Goal: Information Seeking & Learning: Find contact information

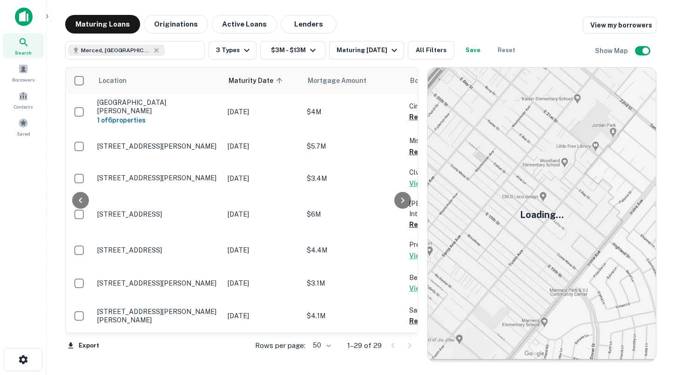
scroll to position [0, 206]
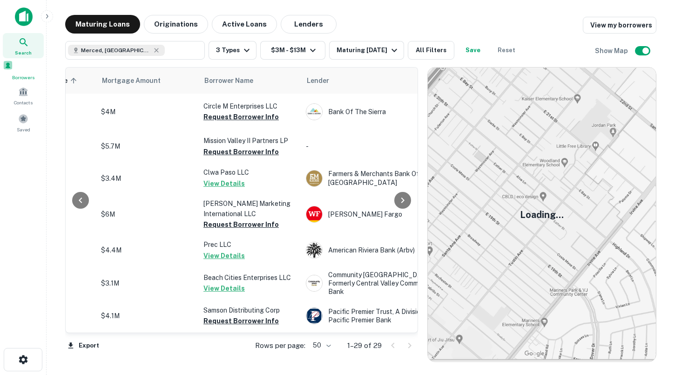
click at [13, 70] on span at bounding box center [8, 65] width 10 height 10
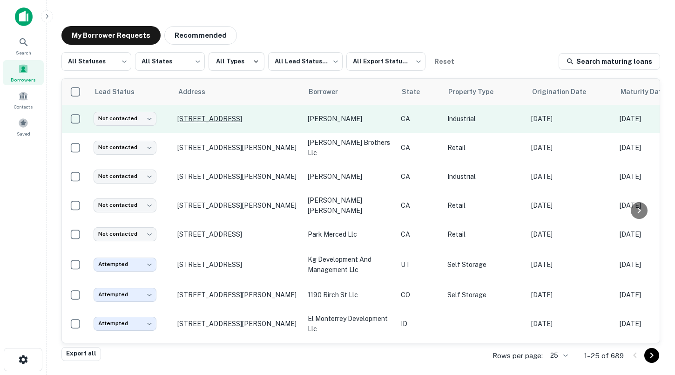
scroll to position [0, 12]
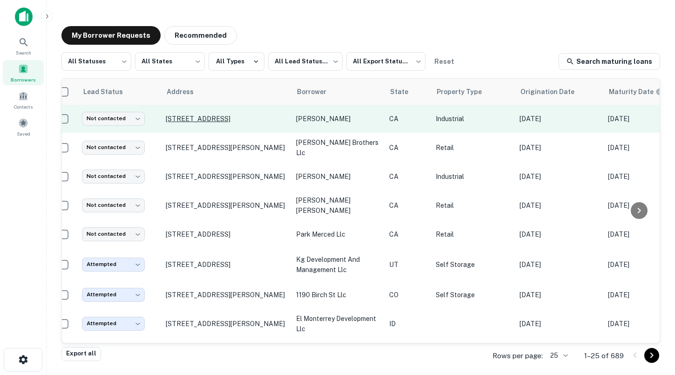
click at [239, 119] on p "[STREET_ADDRESS]" at bounding box center [226, 119] width 121 height 8
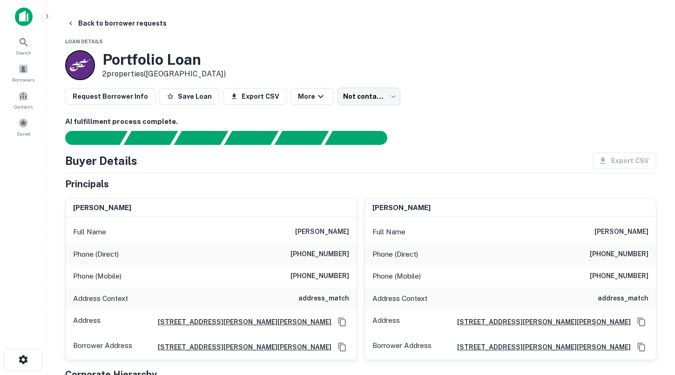
click at [20, 22] on img at bounding box center [24, 16] width 18 height 19
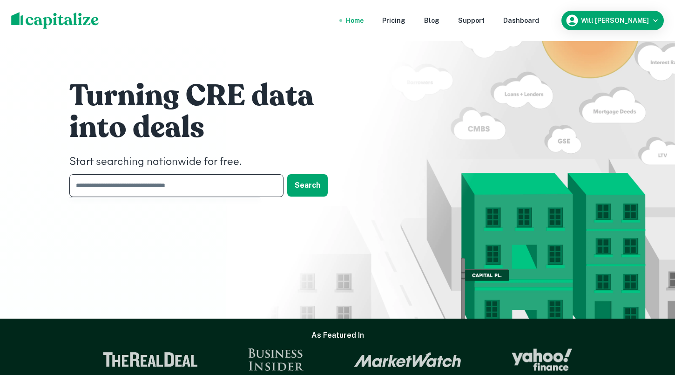
click at [148, 185] on input "text" at bounding box center [173, 185] width 208 height 23
type input "**********"
click at [315, 184] on button "Search" at bounding box center [307, 185] width 41 height 22
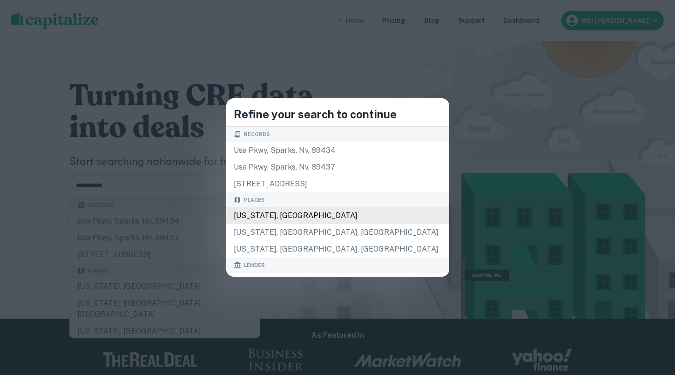
click at [294, 213] on div "[US_STATE], [GEOGRAPHIC_DATA]" at bounding box center [337, 215] width 223 height 17
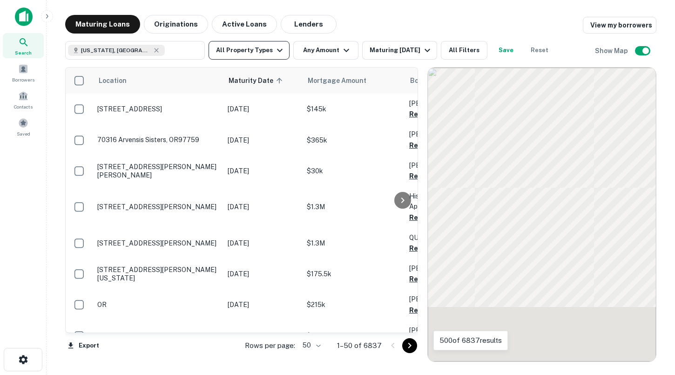
click at [256, 52] on button "All Property Types" at bounding box center [249, 50] width 81 height 19
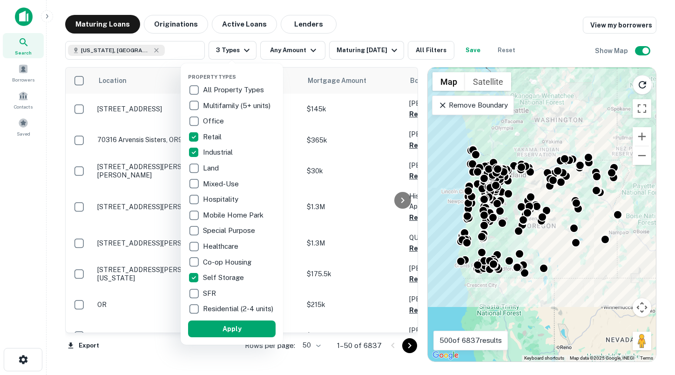
drag, startPoint x: 213, startPoint y: 331, endPoint x: 274, endPoint y: 116, distance: 223.2
click at [213, 331] on button "Apply" at bounding box center [232, 328] width 88 height 17
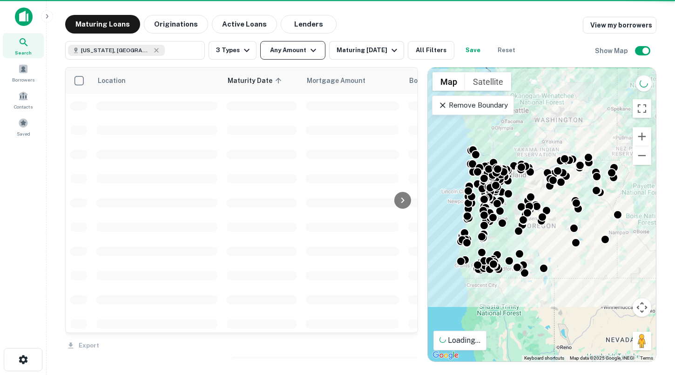
click at [309, 54] on icon "button" at bounding box center [313, 50] width 11 height 11
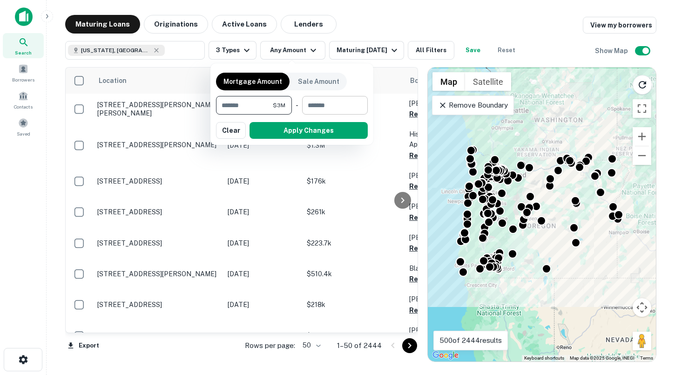
type input "*******"
click at [319, 108] on input "number" at bounding box center [331, 105] width 59 height 19
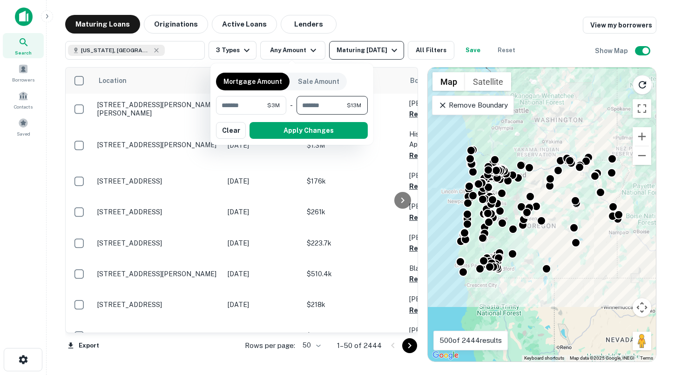
type input "********"
click at [339, 134] on button "Apply Changes" at bounding box center [309, 130] width 118 height 17
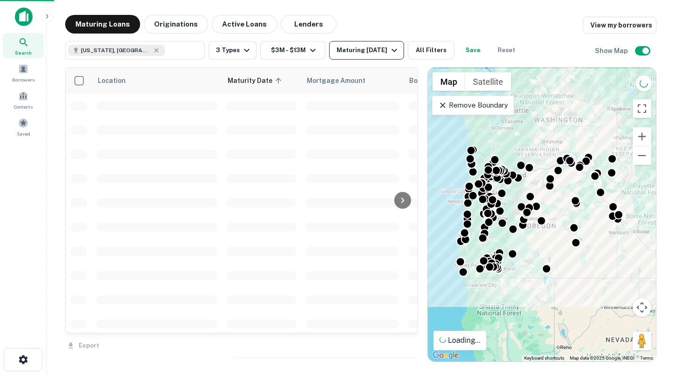
click at [363, 52] on div "Maturing [DATE]" at bounding box center [368, 50] width 63 height 11
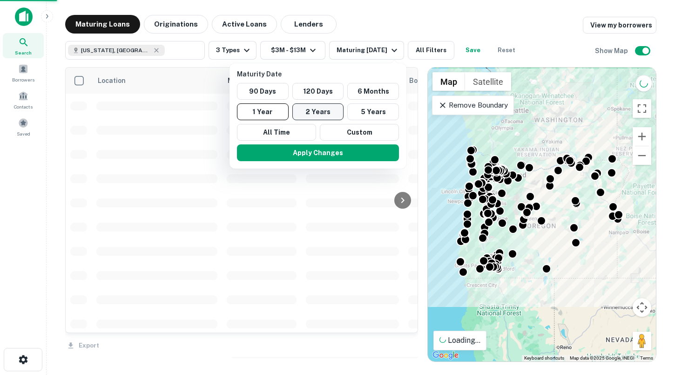
click at [321, 109] on button "2 Years" at bounding box center [318, 111] width 52 height 17
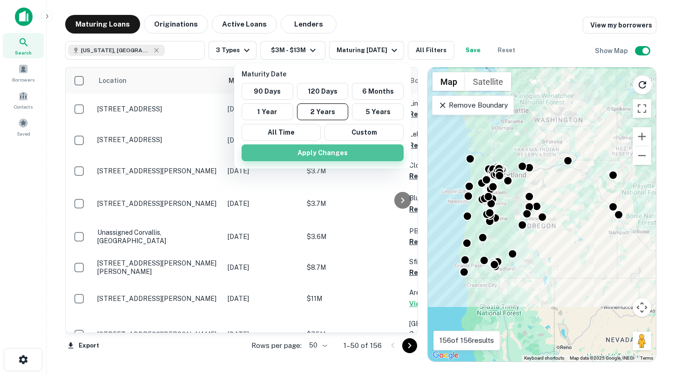
click at [315, 148] on button "Apply Changes" at bounding box center [323, 152] width 162 height 17
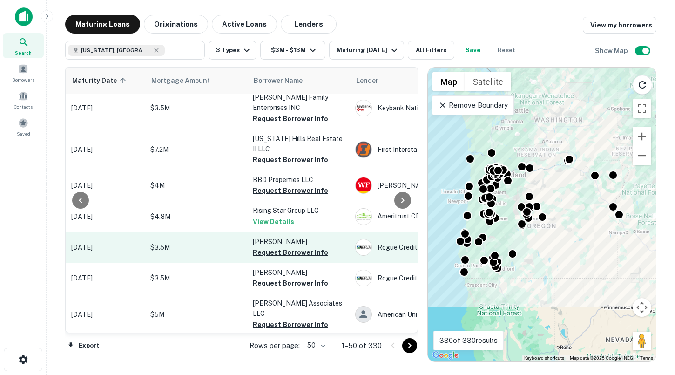
scroll to position [1458, 170]
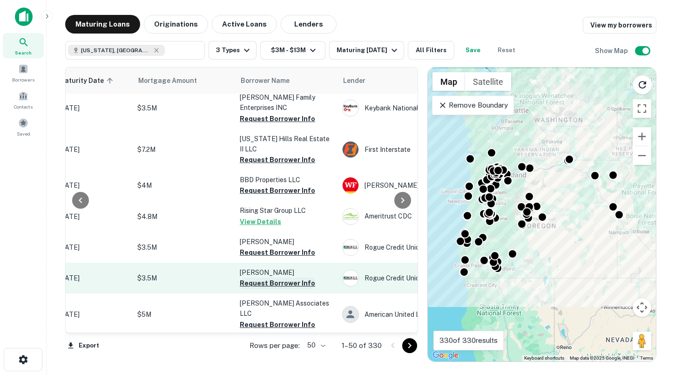
click at [278, 278] on button "Request Borrower Info" at bounding box center [277, 283] width 75 height 11
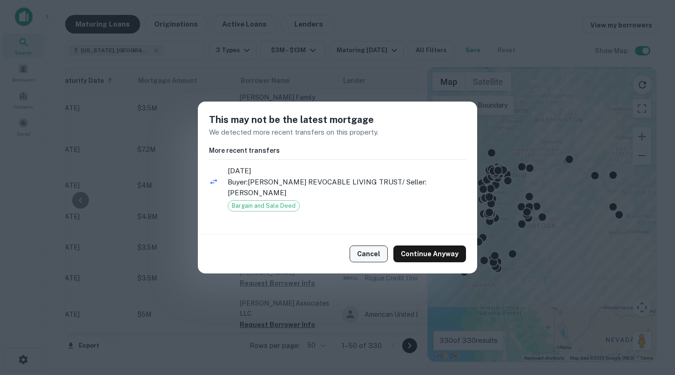
click at [359, 249] on button "Cancel" at bounding box center [369, 253] width 38 height 17
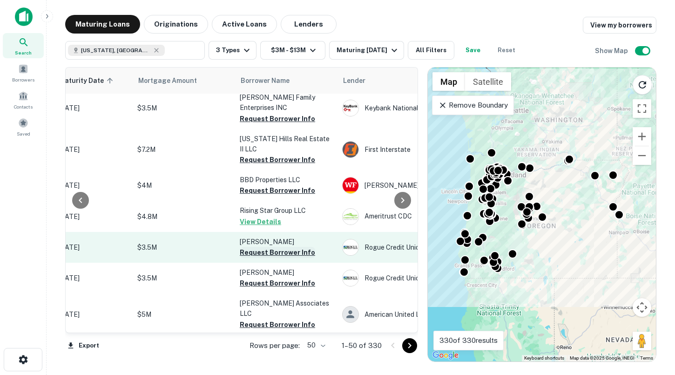
click at [270, 247] on button "Request Borrower Info" at bounding box center [277, 252] width 75 height 11
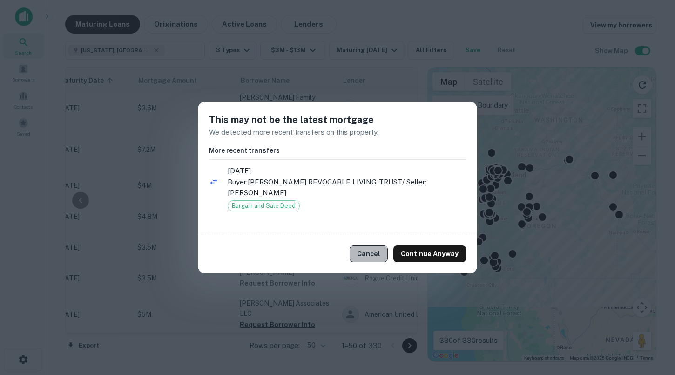
click at [377, 251] on button "Cancel" at bounding box center [369, 253] width 38 height 17
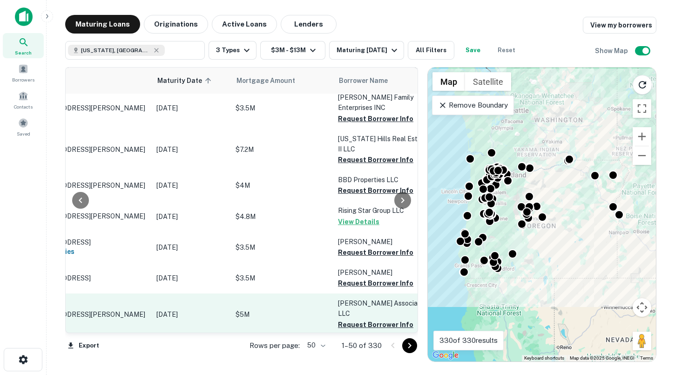
scroll to position [1458, 73]
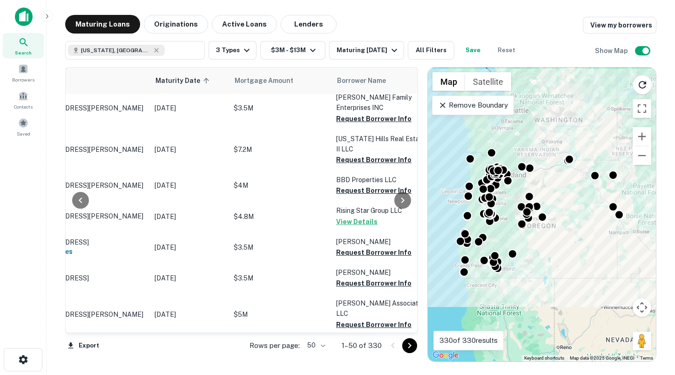
click at [407, 344] on icon "Go to next page" at bounding box center [409, 345] width 11 height 11
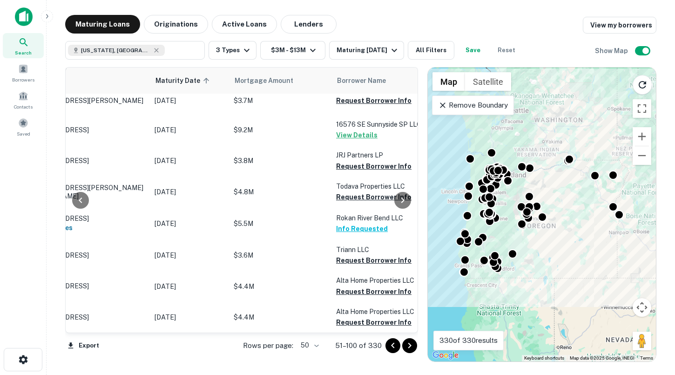
scroll to position [1379, 73]
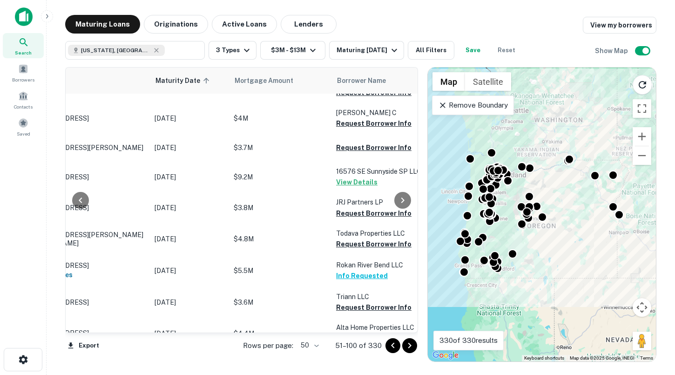
click at [414, 348] on icon "Go to next page" at bounding box center [409, 345] width 11 height 11
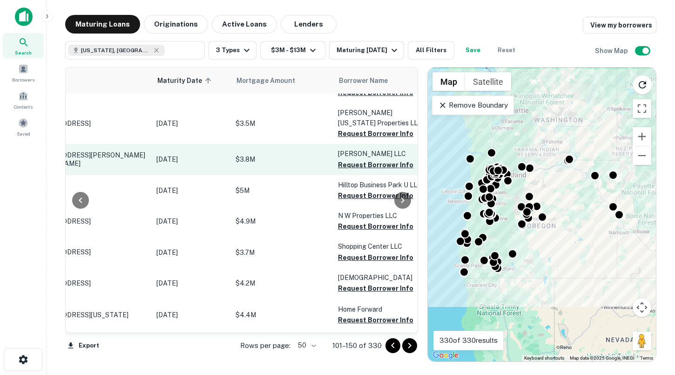
scroll to position [434, 69]
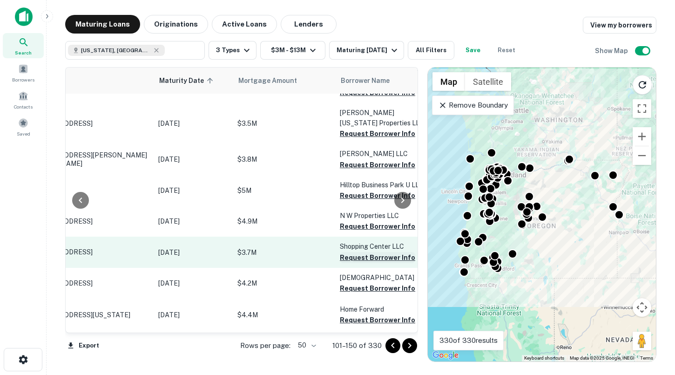
click at [359, 252] on button "Request Borrower Info" at bounding box center [377, 257] width 75 height 11
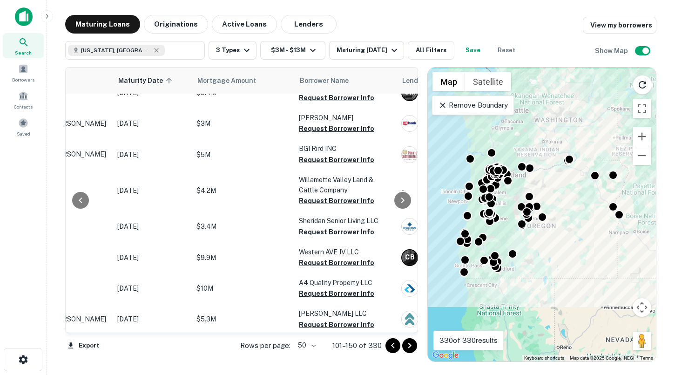
scroll to position [1417, 110]
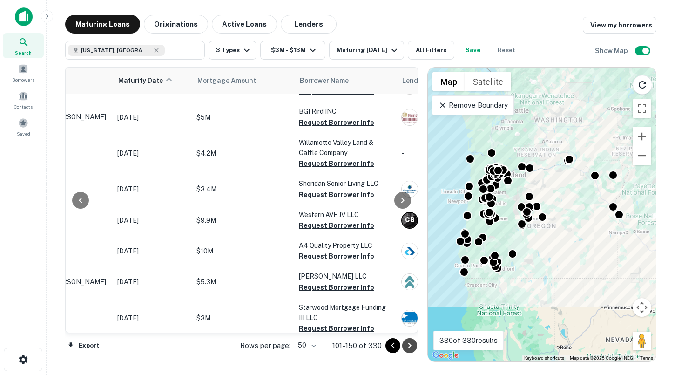
click at [412, 346] on icon "Go to next page" at bounding box center [409, 345] width 11 height 11
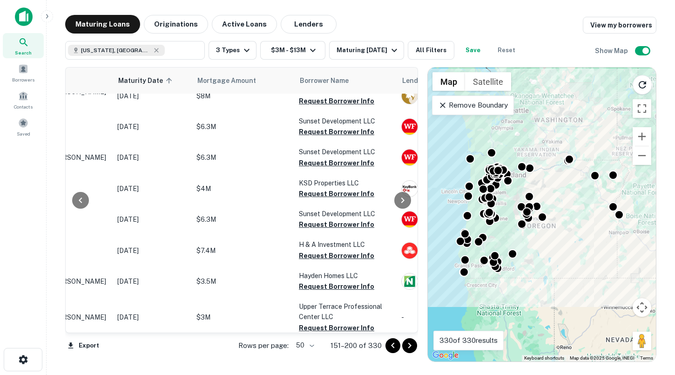
scroll to position [0, 110]
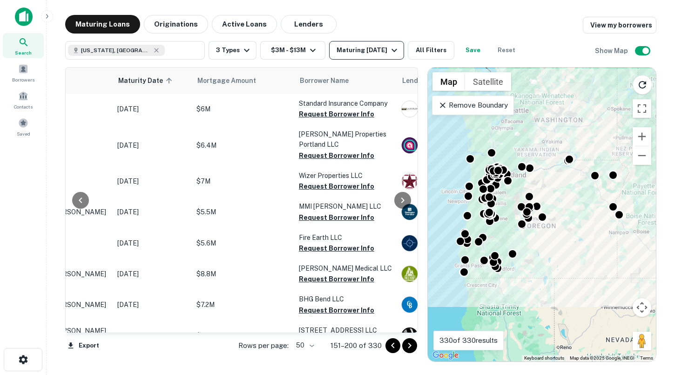
click at [348, 48] on div "Maturing [DATE]" at bounding box center [368, 50] width 63 height 11
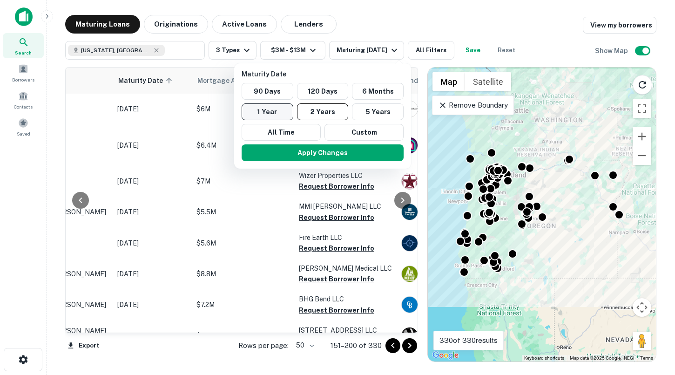
click at [276, 109] on button "1 Year" at bounding box center [268, 111] width 52 height 17
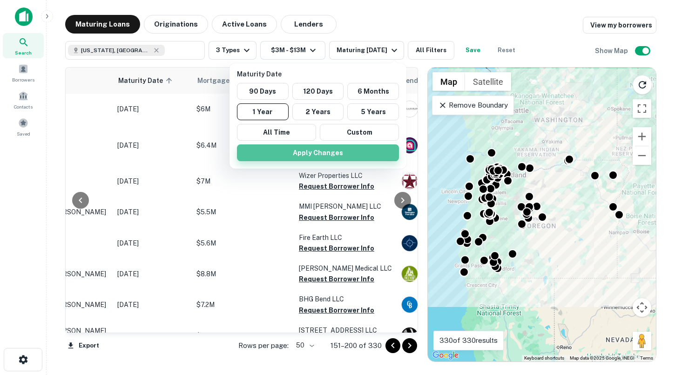
click at [286, 154] on button "Apply Changes" at bounding box center [318, 152] width 162 height 17
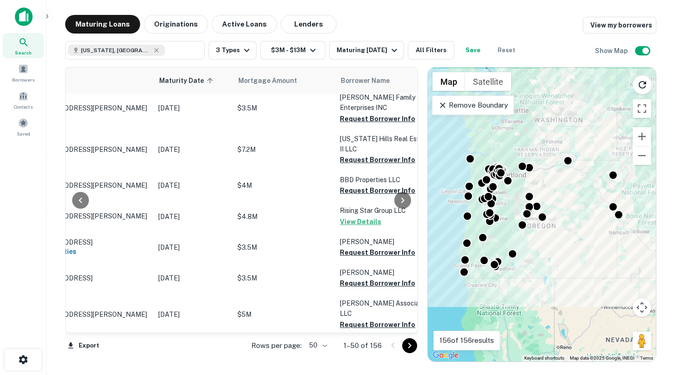
scroll to position [1458, 88]
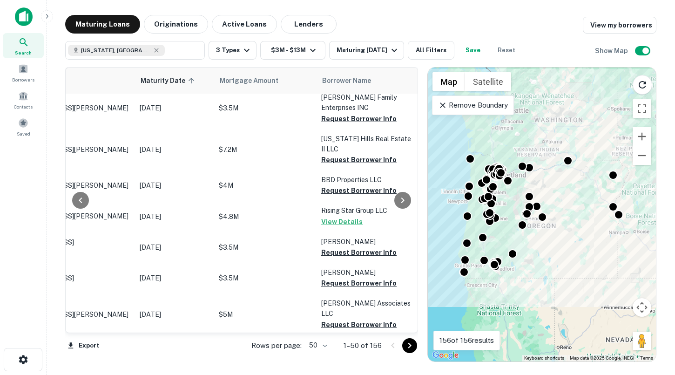
click at [339, 350] on button "Request Borrower Info" at bounding box center [358, 355] width 75 height 11
click at [413, 344] on icon "Go to next page" at bounding box center [409, 345] width 11 height 11
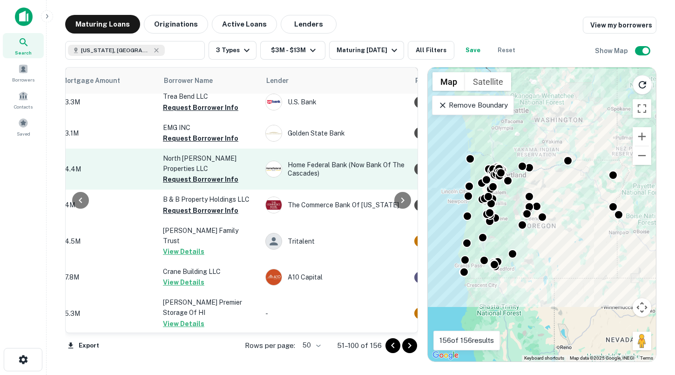
scroll to position [133, 248]
click at [224, 183] on button "Request Borrower Info" at bounding box center [198, 178] width 75 height 11
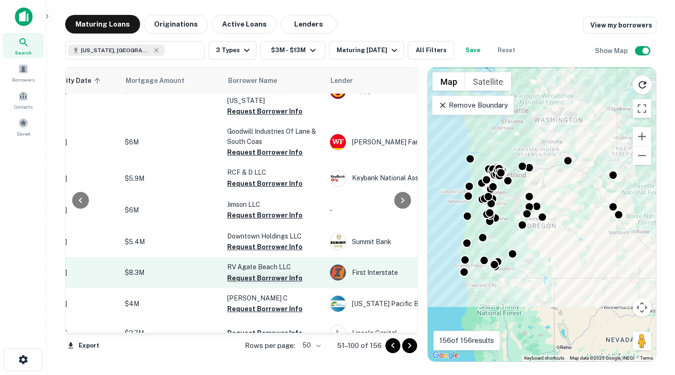
scroll to position [1194, 165]
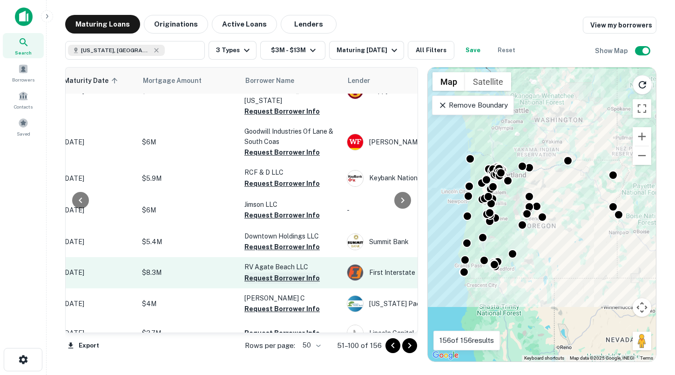
click at [277, 272] on button "Request Borrower Info" at bounding box center [281, 277] width 75 height 11
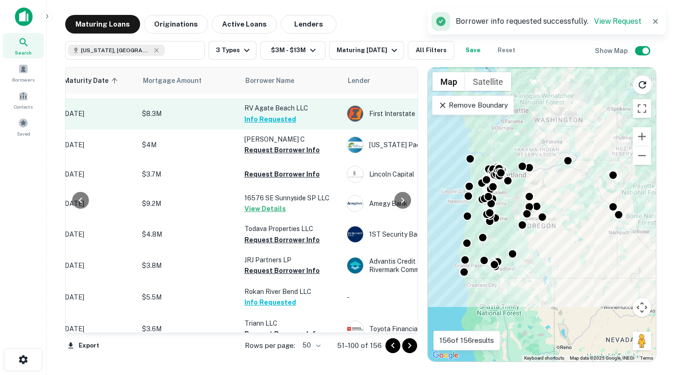
scroll to position [1379, 165]
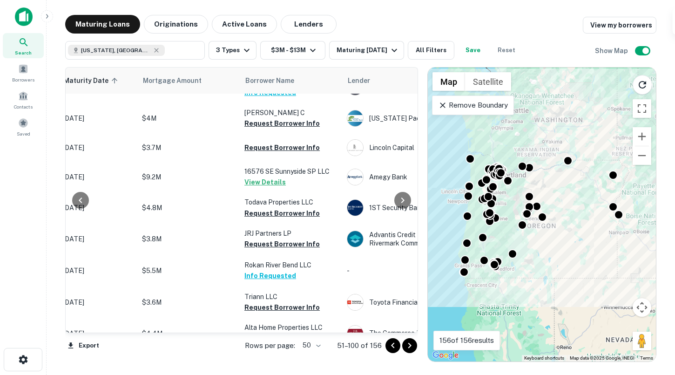
drag, startPoint x: 439, startPoint y: 373, endPoint x: 444, endPoint y: 373, distance: 5.2
click at [412, 346] on icon "Go to next page" at bounding box center [409, 345] width 11 height 11
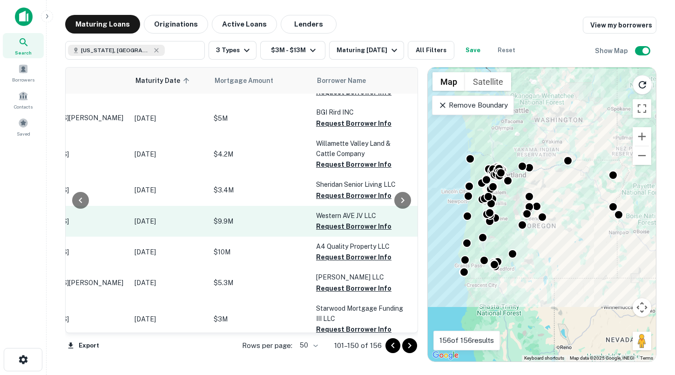
scroll to position [1416, 78]
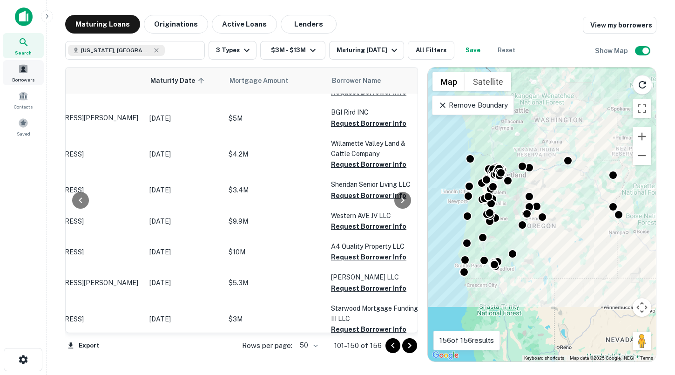
click at [17, 68] on div "Borrowers" at bounding box center [23, 72] width 41 height 25
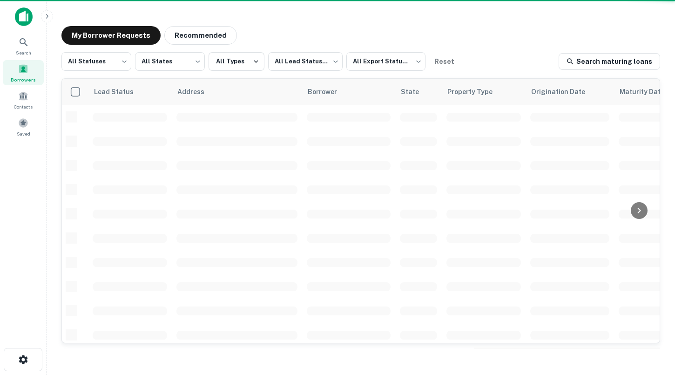
scroll to position [116, 0]
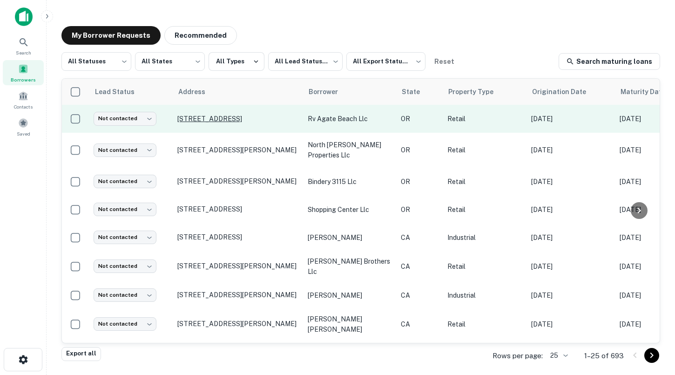
click at [234, 119] on p "[STREET_ADDRESS]" at bounding box center [237, 119] width 121 height 8
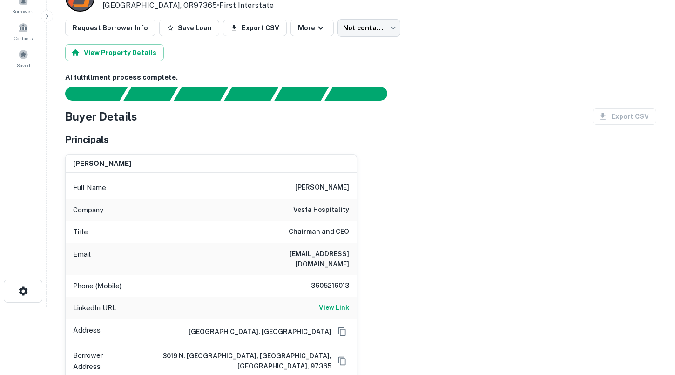
scroll to position [69, 0]
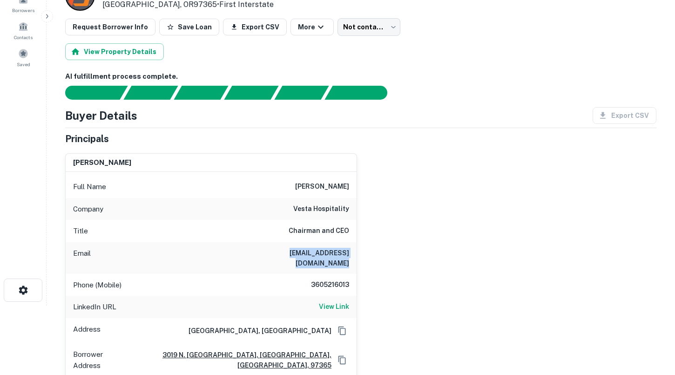
drag, startPoint x: 256, startPoint y: 253, endPoint x: 353, endPoint y: 252, distance: 97.3
click at [353, 252] on div "Email [EMAIL_ADDRESS][DOMAIN_NAME]" at bounding box center [211, 258] width 291 height 32
copy h6 "[EMAIL_ADDRESS][DOMAIN_NAME]"
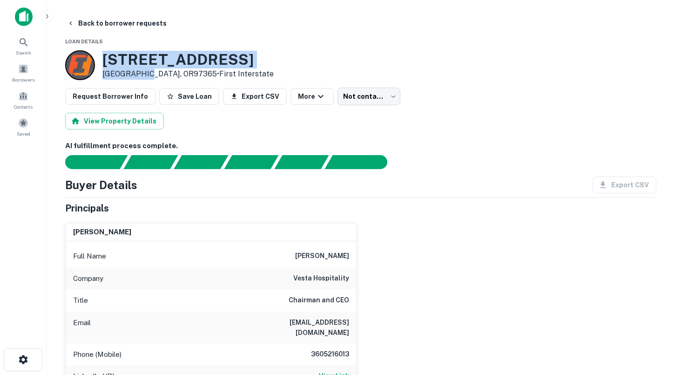
drag, startPoint x: 145, startPoint y: 75, endPoint x: 101, endPoint y: 57, distance: 48.1
click at [101, 57] on div "[STREET_ADDRESS] • First Interstate" at bounding box center [169, 65] width 209 height 30
copy div "[STREET_ADDRESS]"
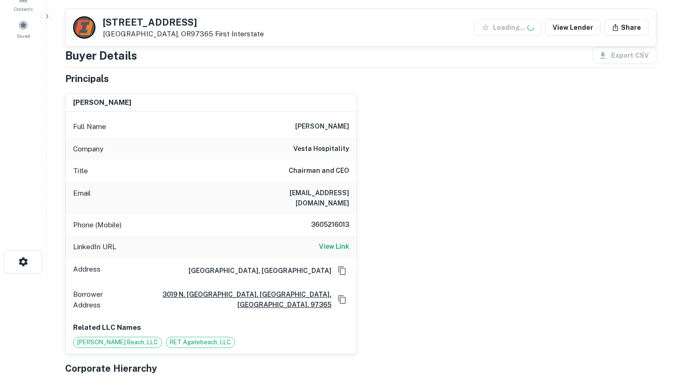
scroll to position [122, 0]
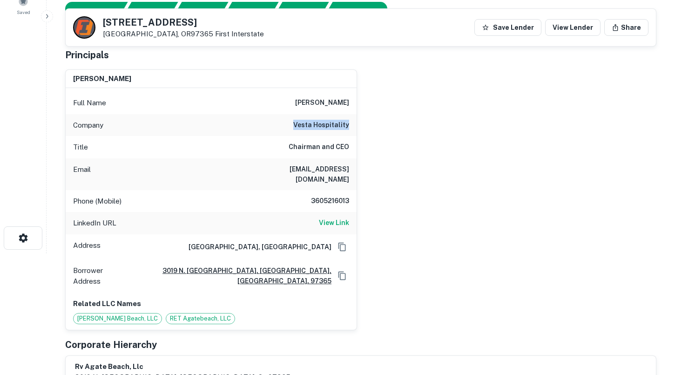
drag, startPoint x: 297, startPoint y: 123, endPoint x: 352, endPoint y: 122, distance: 55.4
click at [353, 123] on div "Company vesta hospitality" at bounding box center [211, 125] width 291 height 22
click at [315, 146] on h6 "Chairman and CEO" at bounding box center [319, 147] width 61 height 11
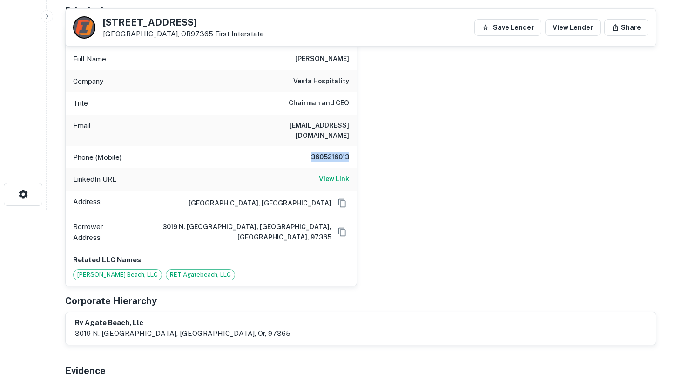
drag, startPoint x: 299, startPoint y: 149, endPoint x: 349, endPoint y: 149, distance: 49.8
click at [349, 149] on div "Phone (Mobile) [PHONE_NUMBER]" at bounding box center [211, 157] width 291 height 22
copy h6 "3605216013"
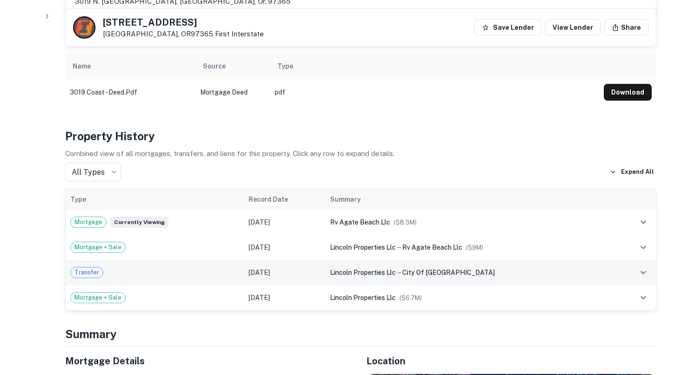
scroll to position [91, 0]
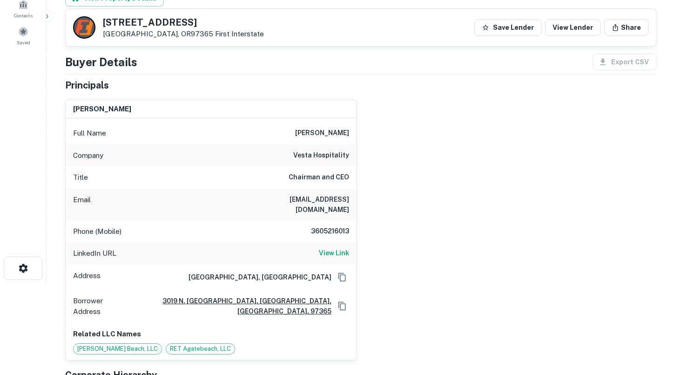
click at [278, 203] on h6 "[EMAIL_ADDRESS][DOMAIN_NAME]" at bounding box center [293, 204] width 112 height 20
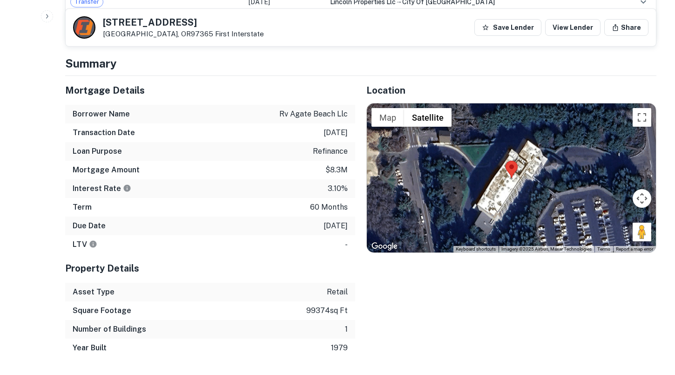
scroll to position [770, 0]
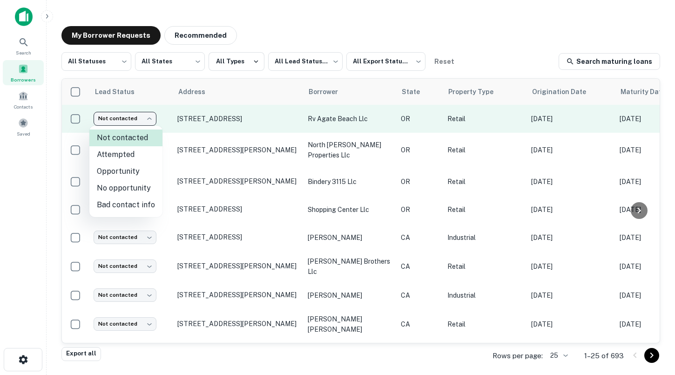
click at [117, 115] on body "Search Borrowers Contacts Saved My Borrower Requests Recommended All Statuses *…" at bounding box center [337, 187] width 675 height 375
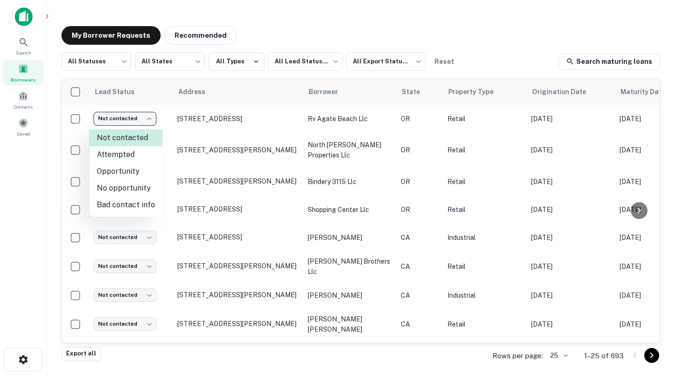
click at [132, 152] on li "Attempted" at bounding box center [125, 154] width 73 height 17
type input "*********"
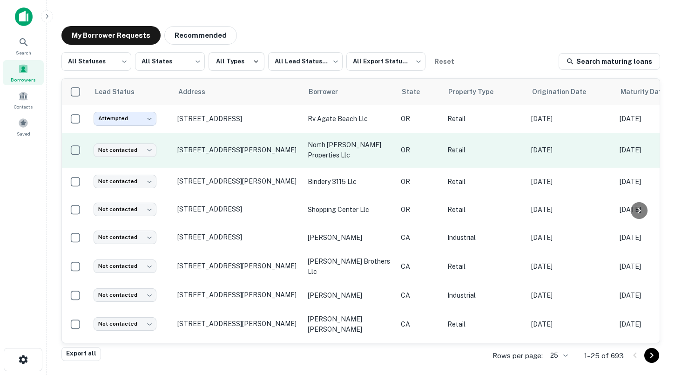
click at [220, 153] on p "[STREET_ADDRESS][PERSON_NAME]" at bounding box center [237, 150] width 121 height 8
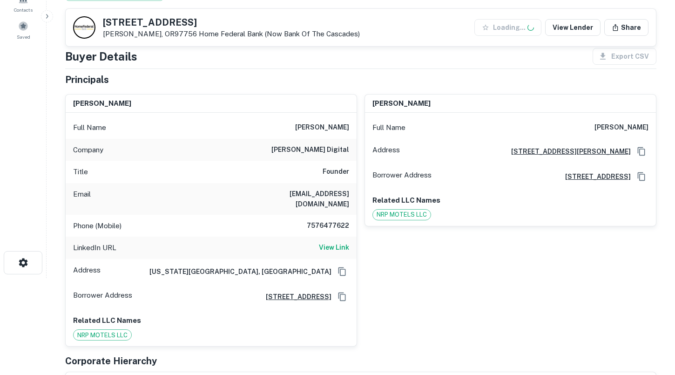
scroll to position [112, 0]
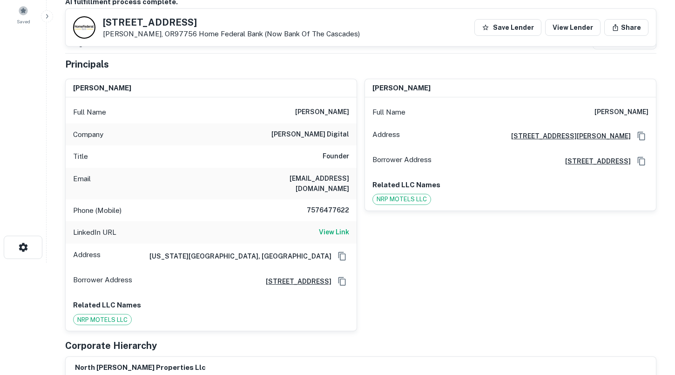
drag, startPoint x: 437, startPoint y: 91, endPoint x: 372, endPoint y: 90, distance: 65.2
click at [372, 90] on div "robert l eischman" at bounding box center [510, 88] width 291 height 19
copy h6 "robert l eischman"
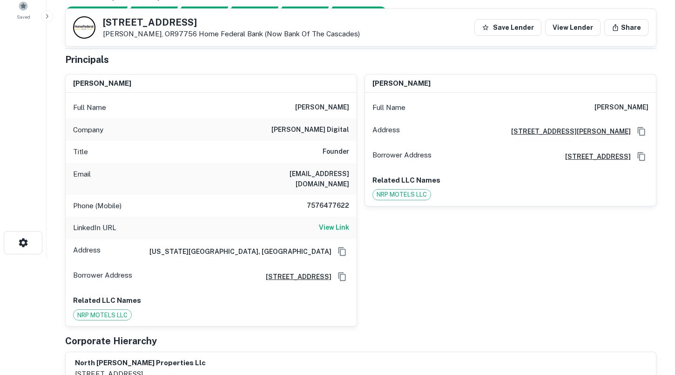
scroll to position [110, 0]
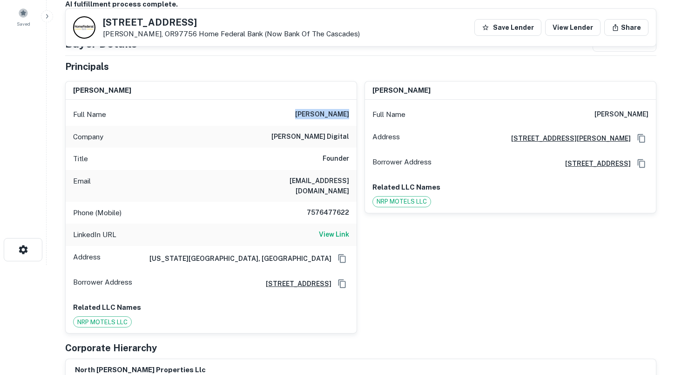
drag, startPoint x: 308, startPoint y: 115, endPoint x: 352, endPoint y: 111, distance: 43.5
click at [352, 111] on div "Full Name josiah bryant" at bounding box center [211, 114] width 291 height 22
copy h6 "josiah bryant"
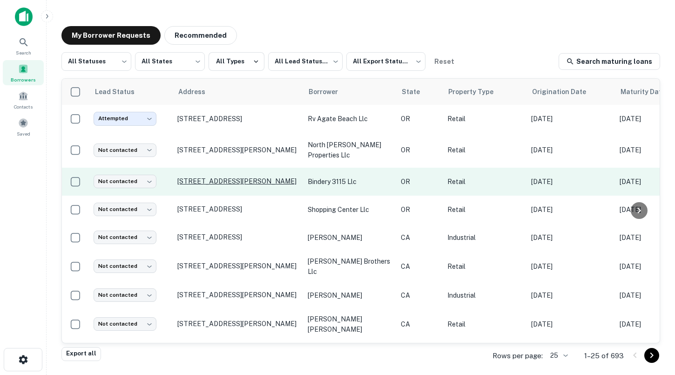
click at [202, 180] on p "[STREET_ADDRESS][PERSON_NAME]" at bounding box center [237, 181] width 121 height 8
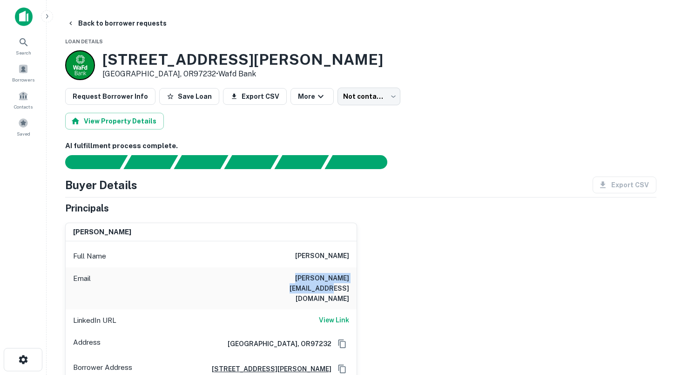
drag, startPoint x: 268, startPoint y: 279, endPoint x: 349, endPoint y: 278, distance: 80.6
click at [349, 278] on h6 "sasha.kirovski@gmail.com" at bounding box center [293, 288] width 112 height 31
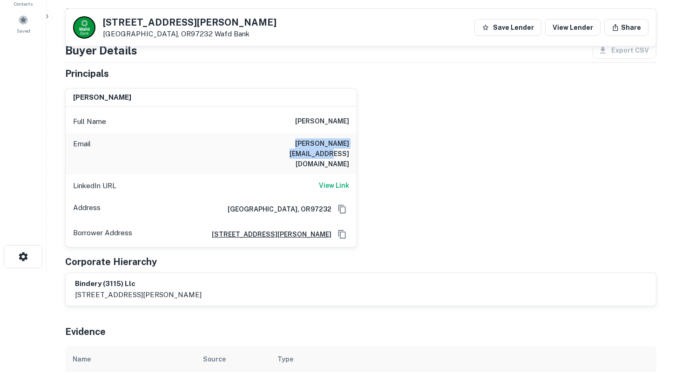
copy h6 "sasha.kirovski@gmail.com"
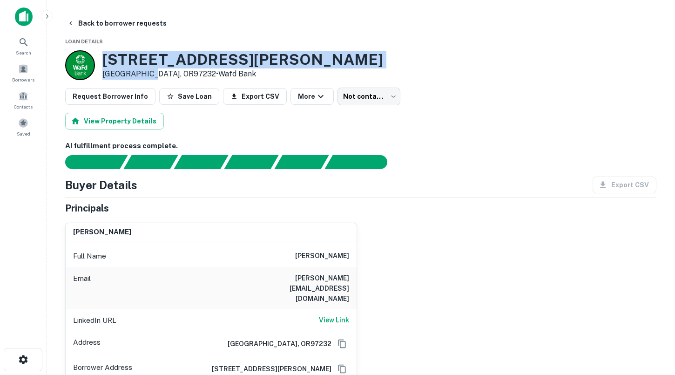
drag, startPoint x: 145, startPoint y: 75, endPoint x: 105, endPoint y: 62, distance: 41.7
click at [105, 62] on div "3115 NE SANDY BLVD Portland, OR97232 • Wafd Bank" at bounding box center [242, 65] width 281 height 29
copy div "3115 NE SANDY BLVD Portland, OR"
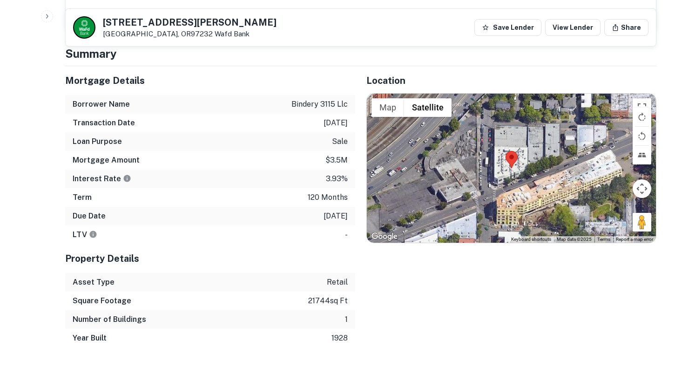
scroll to position [646, 0]
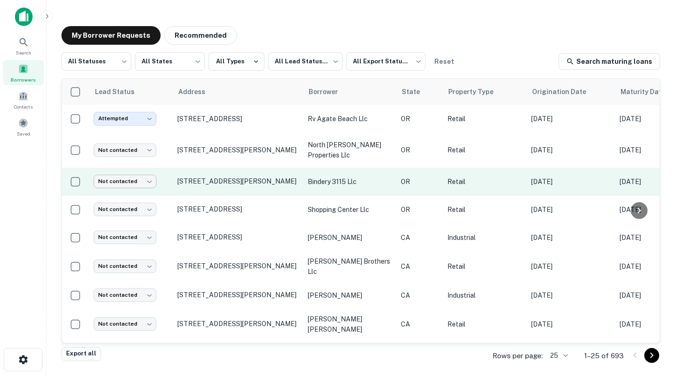
click at [135, 180] on body "Search Borrowers Contacts Saved My Borrower Requests Recommended All Statuses *…" at bounding box center [337, 187] width 675 height 375
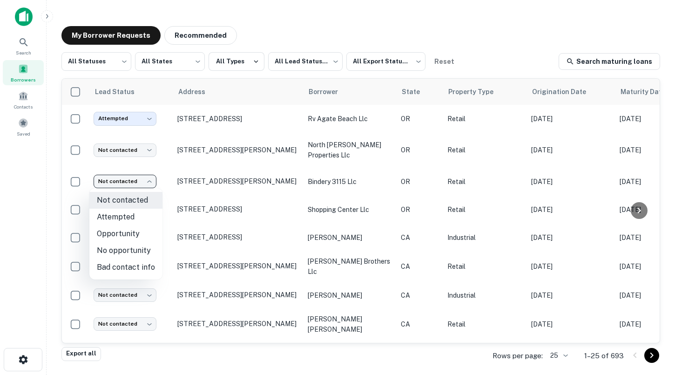
click at [129, 211] on li "Attempted" at bounding box center [125, 217] width 73 height 17
type input "*********"
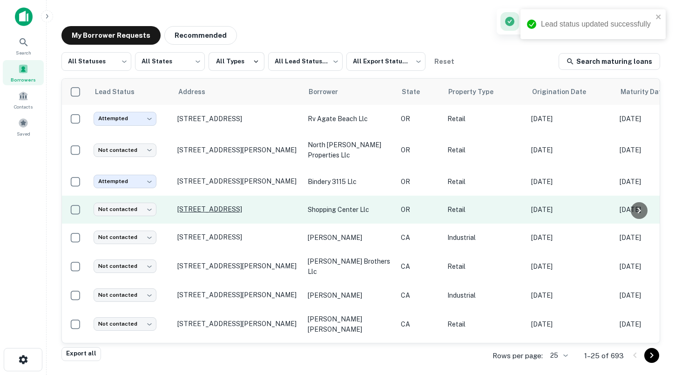
click at [200, 205] on p "[STREET_ADDRESS]" at bounding box center [237, 209] width 121 height 8
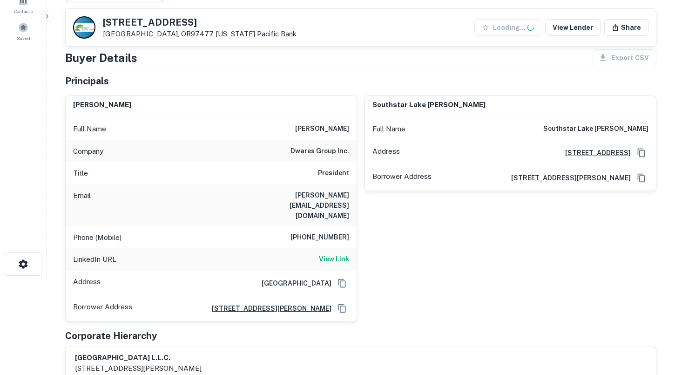
scroll to position [97, 0]
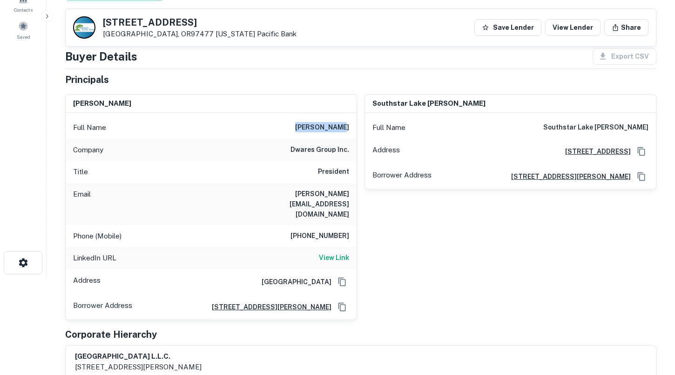
drag, startPoint x: 309, startPoint y: 129, endPoint x: 351, endPoint y: 127, distance: 42.4
click at [351, 127] on div "Full Name peter dwares" at bounding box center [211, 127] width 291 height 22
copy h6 "peter dwares"
drag, startPoint x: 266, startPoint y: 195, endPoint x: 348, endPoint y: 190, distance: 82.6
click at [348, 190] on h6 "peter@pathwaysforkids.org" at bounding box center [293, 204] width 112 height 31
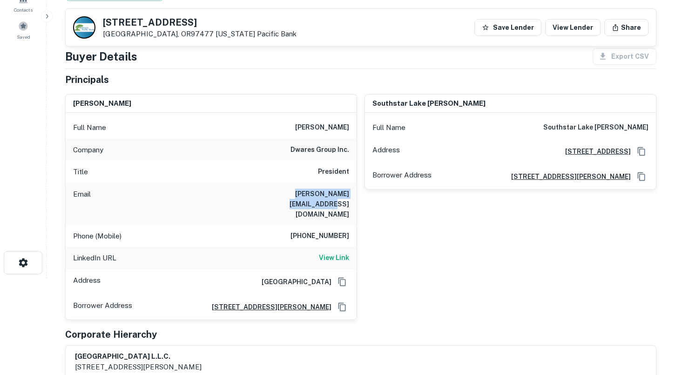
copy h6 "peter@pathwaysforkids.org"
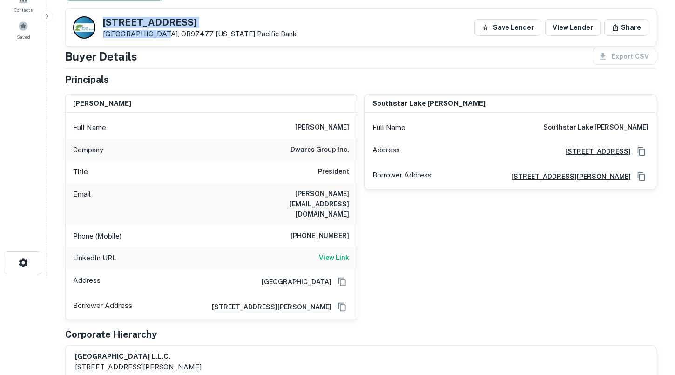
drag, startPoint x: 151, startPoint y: 34, endPoint x: 104, endPoint y: 24, distance: 48.6
click at [104, 24] on div "695 W Centennial Blvd Springfield, OR97477 Oregon Pacific Bank" at bounding box center [200, 28] width 194 height 20
copy div "695 W Centennial Blvd Springfield, OR"
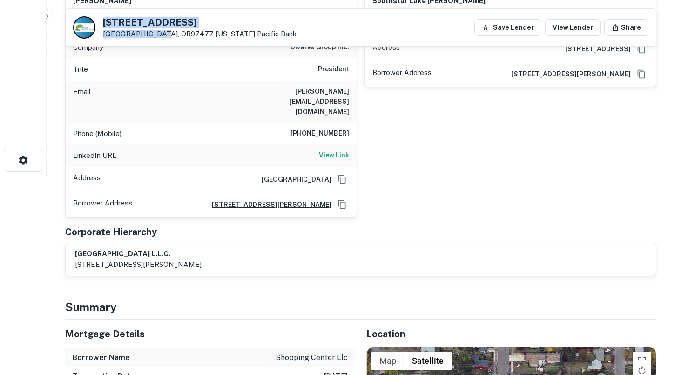
scroll to position [206, 0]
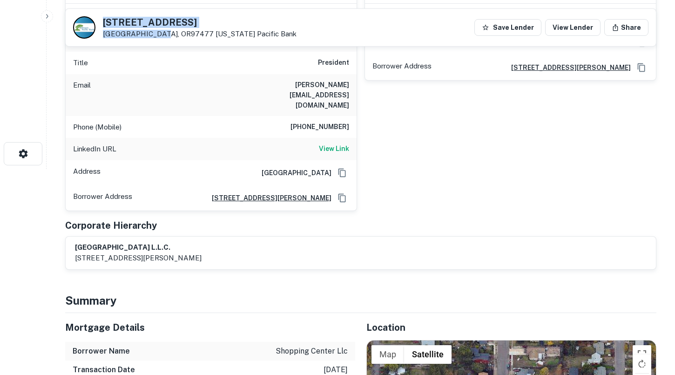
drag, startPoint x: 194, startPoint y: 228, endPoint x: 75, endPoint y: 226, distance: 119.2
click at [75, 242] on h6 "brazosport village shopping center l.l.c." at bounding box center [138, 247] width 127 height 11
click at [135, 242] on h6 "brazosport village shopping center l.l.c." at bounding box center [138, 247] width 127 height 11
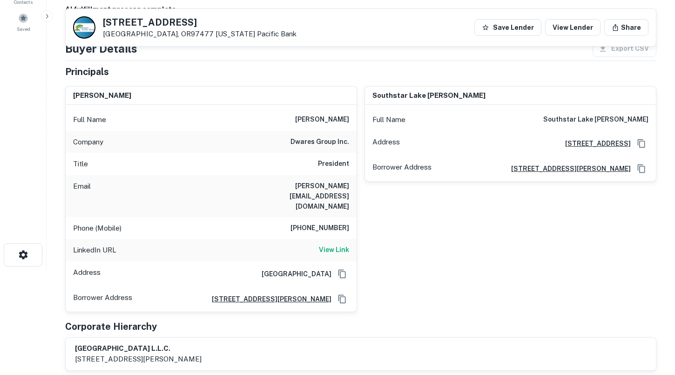
scroll to position [92, 0]
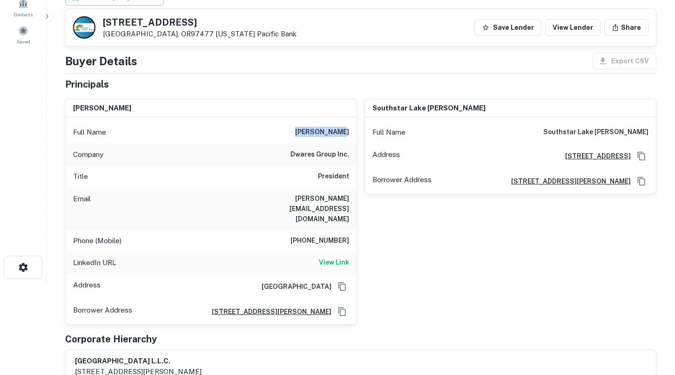
drag, startPoint x: 306, startPoint y: 132, endPoint x: 350, endPoint y: 134, distance: 43.8
click at [350, 134] on div "Full Name peter dwares" at bounding box center [211, 132] width 291 height 22
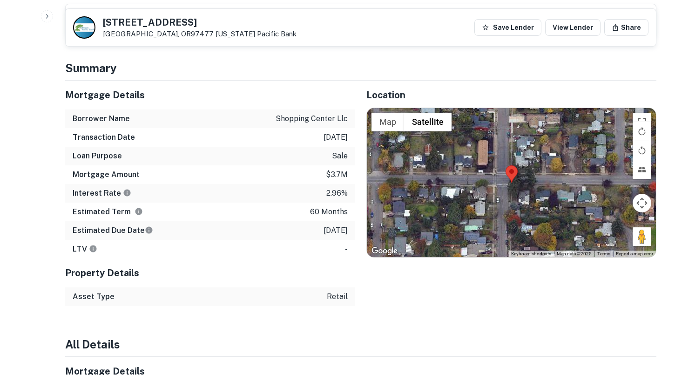
scroll to position [443, 0]
